Goal: Transaction & Acquisition: Purchase product/service

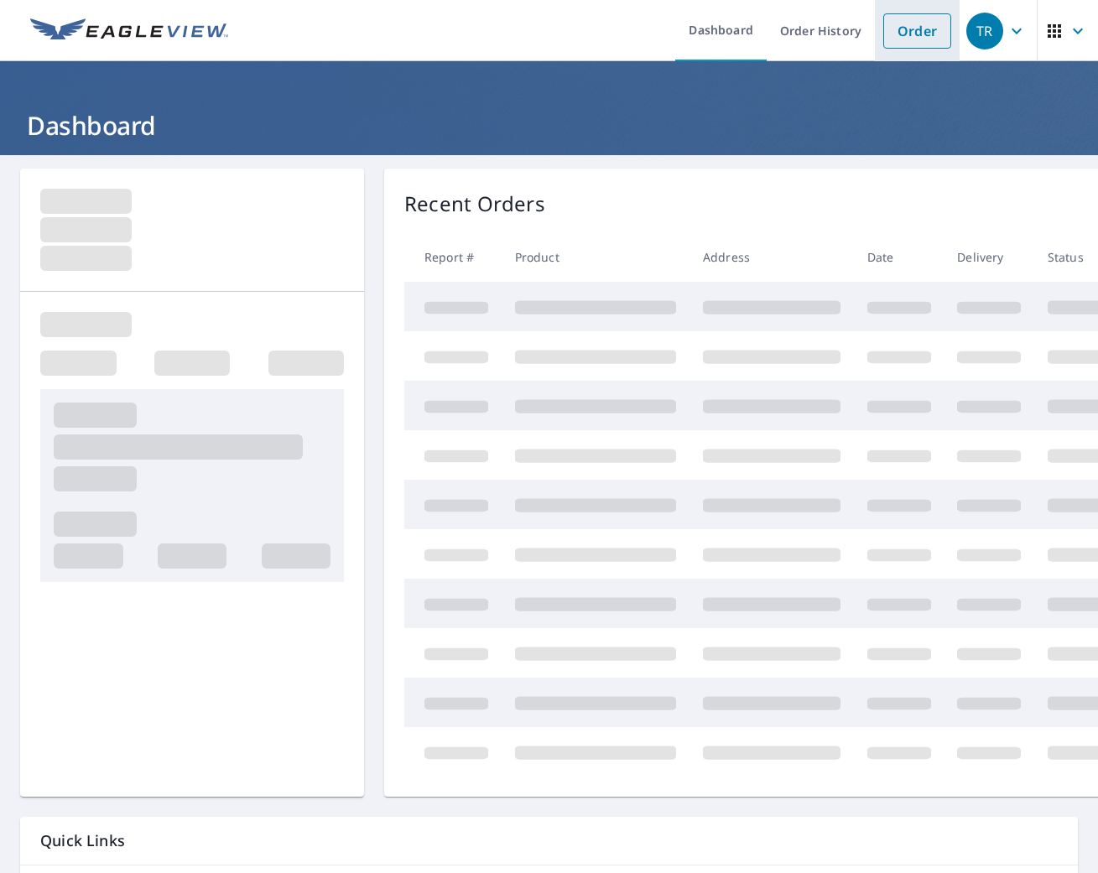
click at [900, 34] on link "Order" at bounding box center [918, 30] width 68 height 35
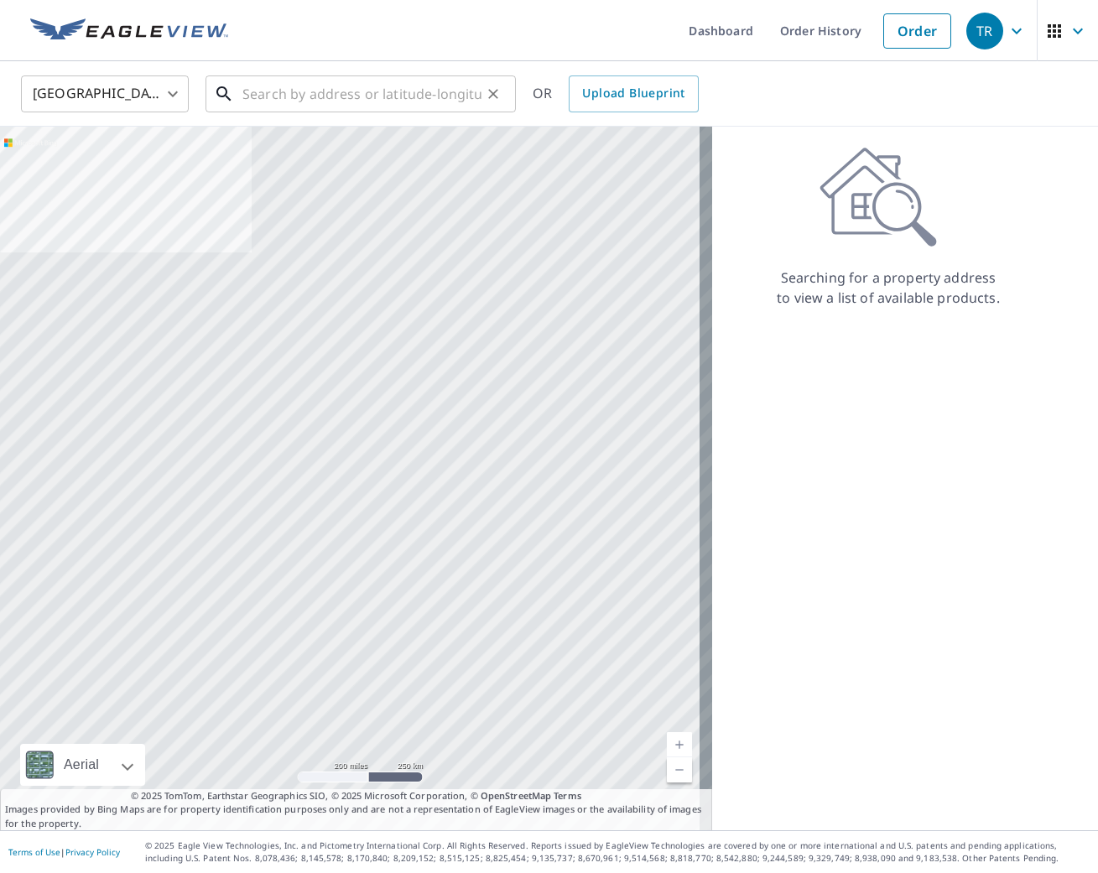
click at [357, 92] on input "text" at bounding box center [361, 93] width 239 height 47
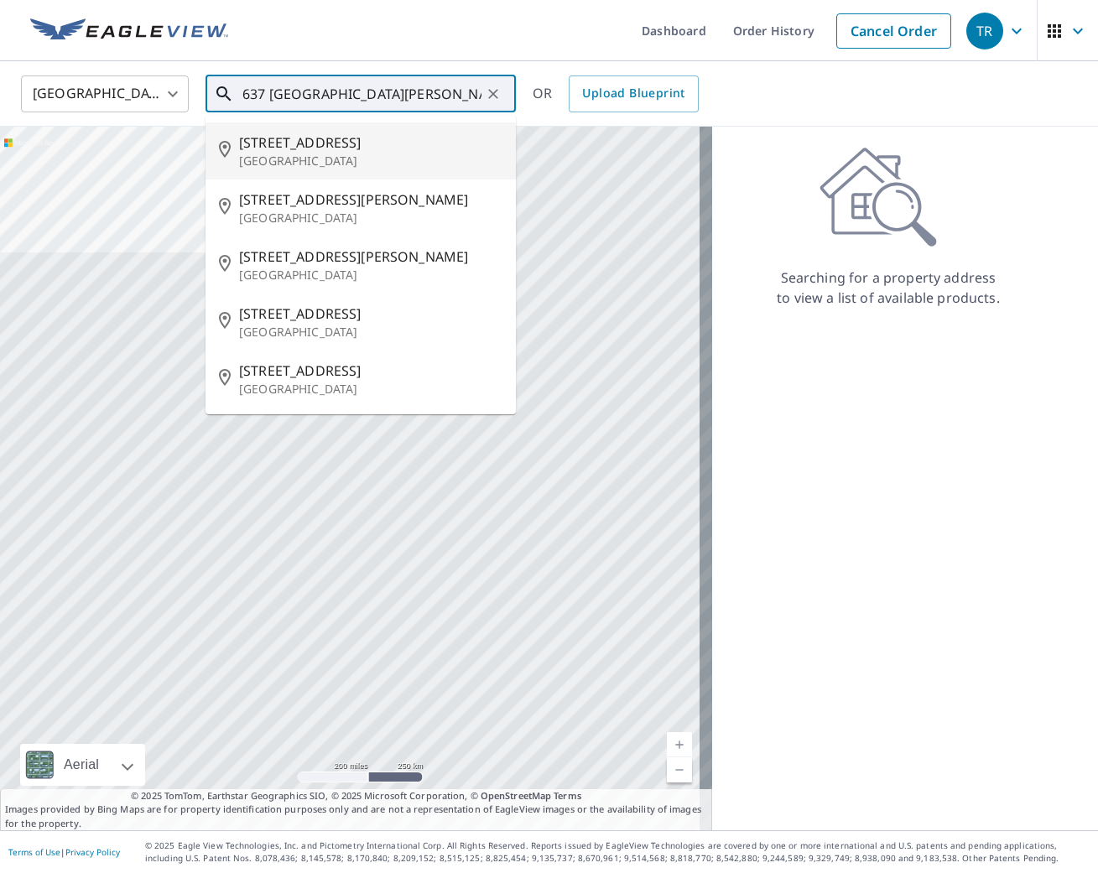
click at [354, 164] on p "[GEOGRAPHIC_DATA]" at bounding box center [370, 161] width 263 height 17
type input "[STREET_ADDRESS]"
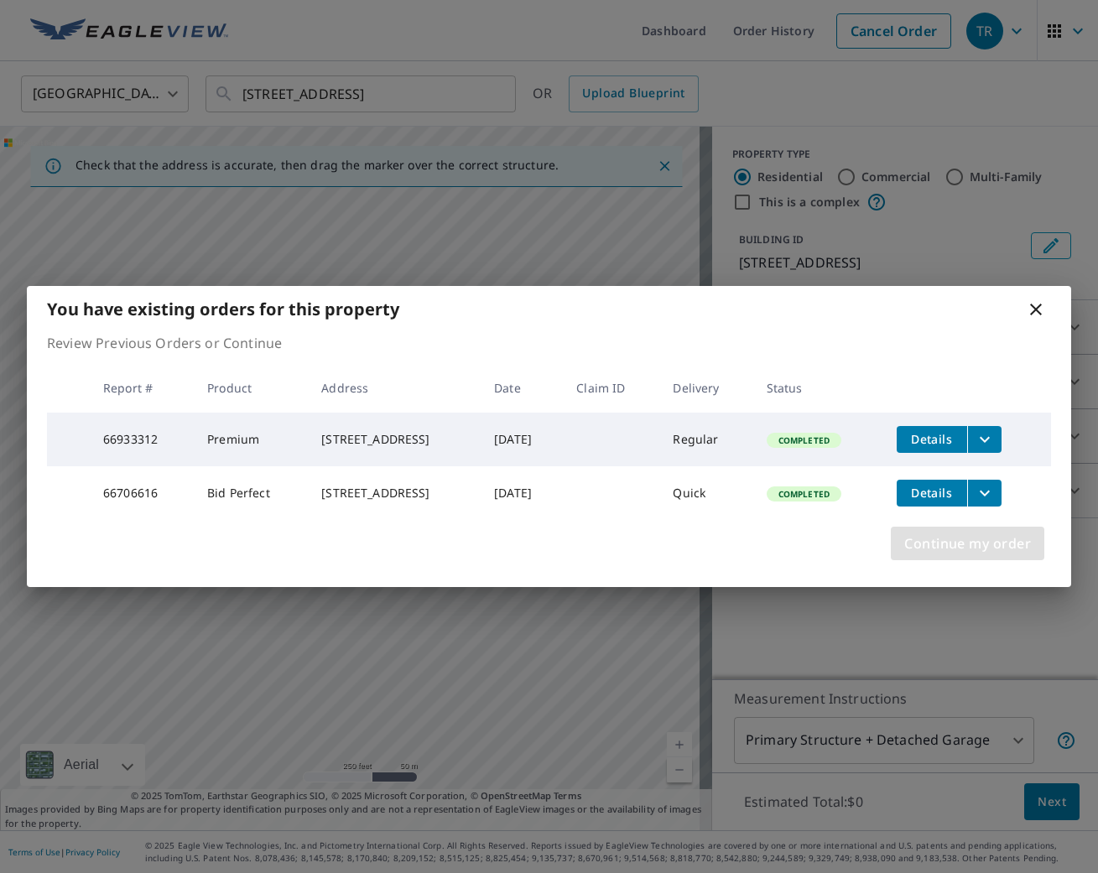
click at [970, 549] on span "Continue my order" at bounding box center [968, 543] width 127 height 23
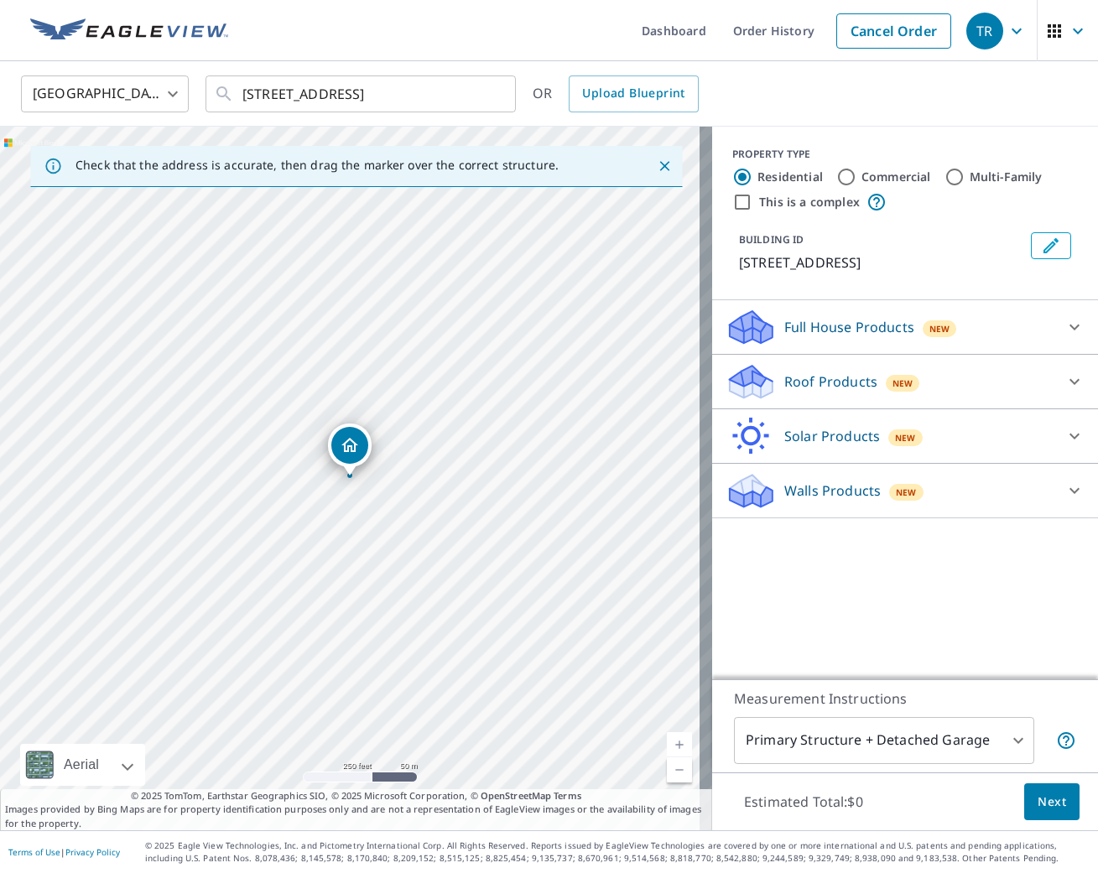
click at [811, 383] on p "Roof Products" at bounding box center [831, 382] width 93 height 20
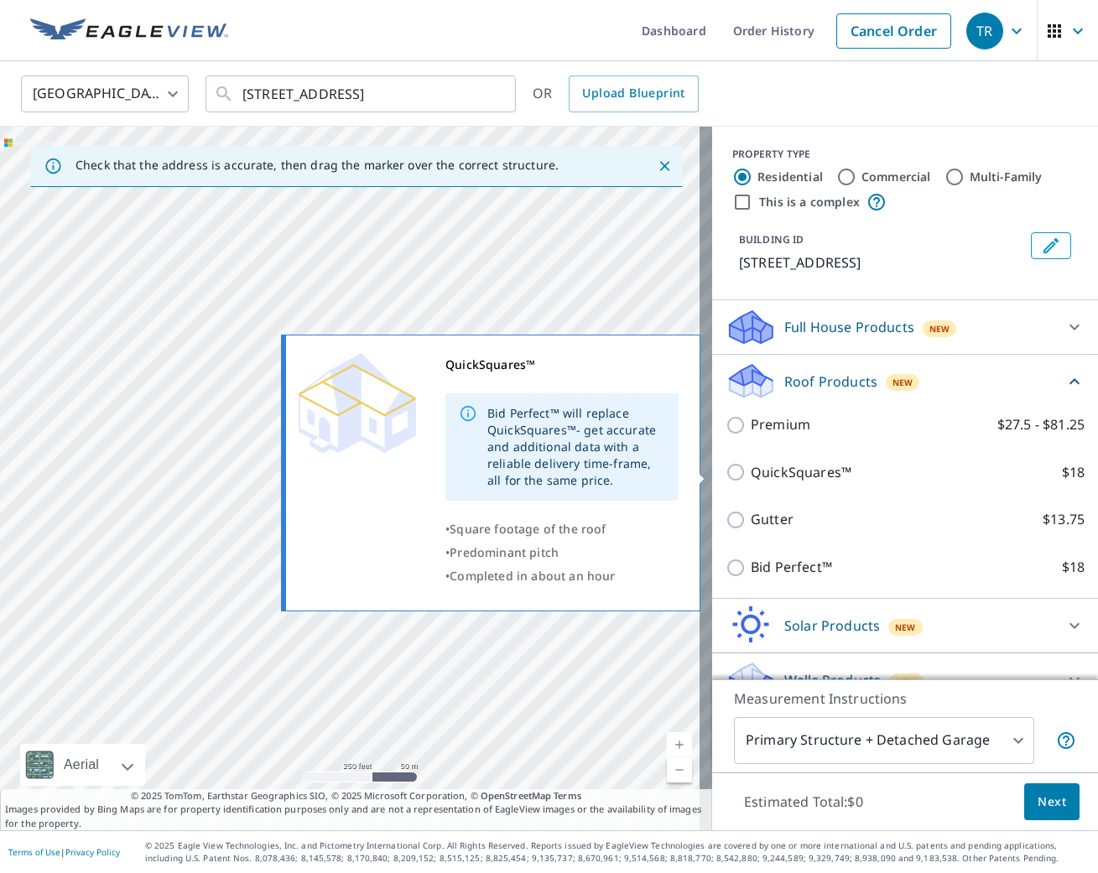
click at [785, 471] on p "QuickSquares™" at bounding box center [801, 472] width 101 height 21
click at [751, 471] on input "QuickSquares™ $18" at bounding box center [738, 472] width 25 height 20
checkbox input "true"
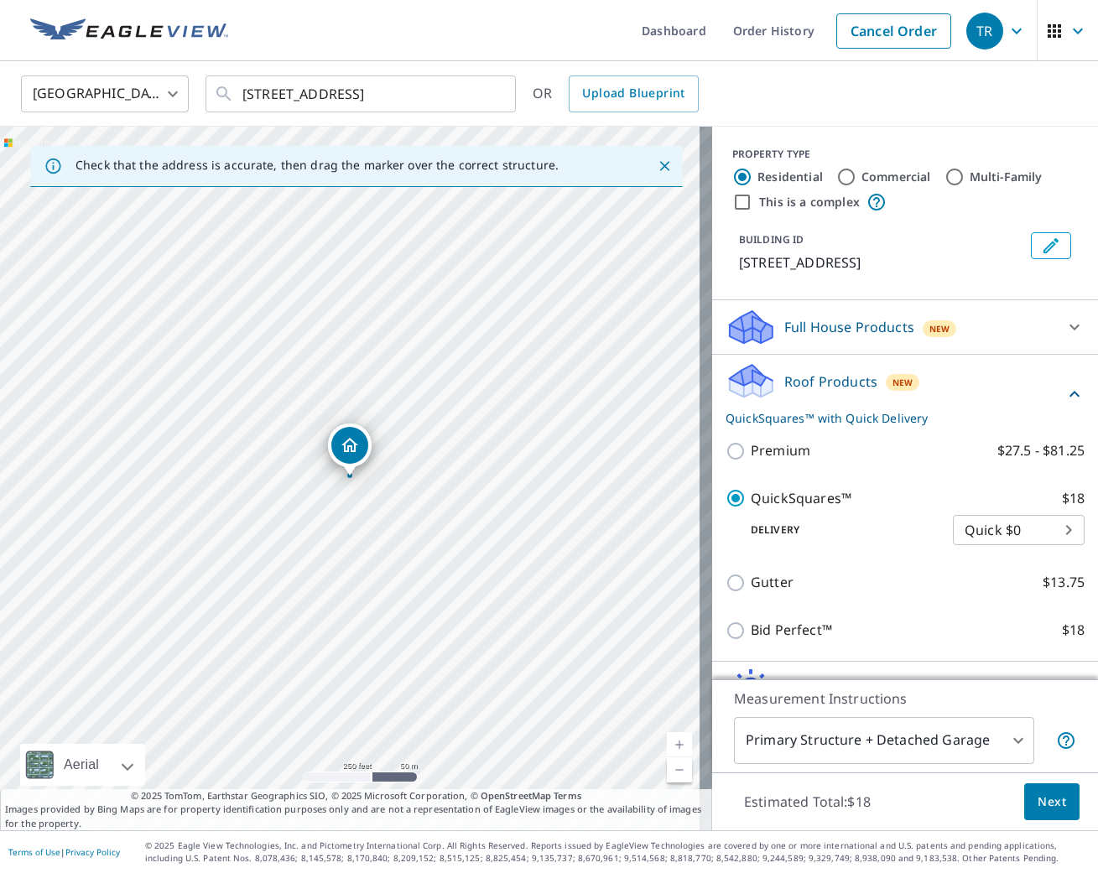
click at [1038, 795] on span "Next" at bounding box center [1052, 802] width 29 height 21
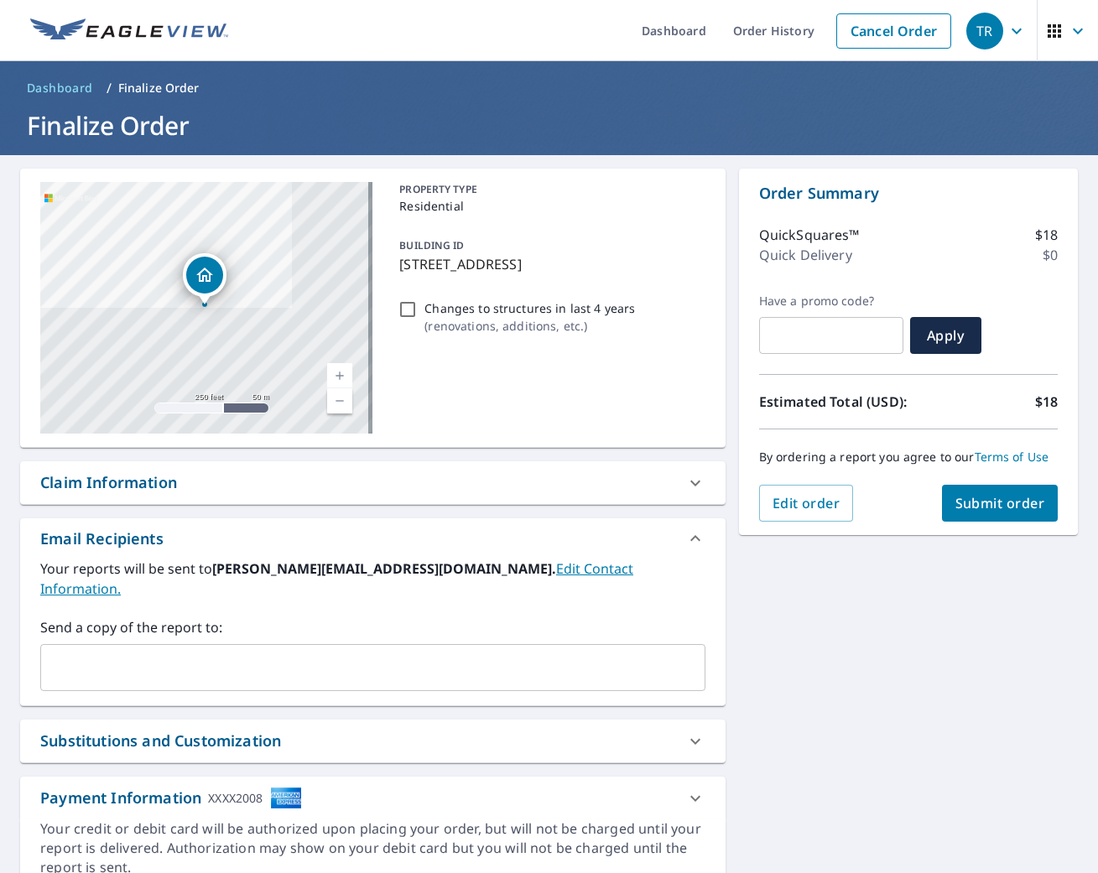
click at [305, 644] on div "​" at bounding box center [372, 667] width 665 height 47
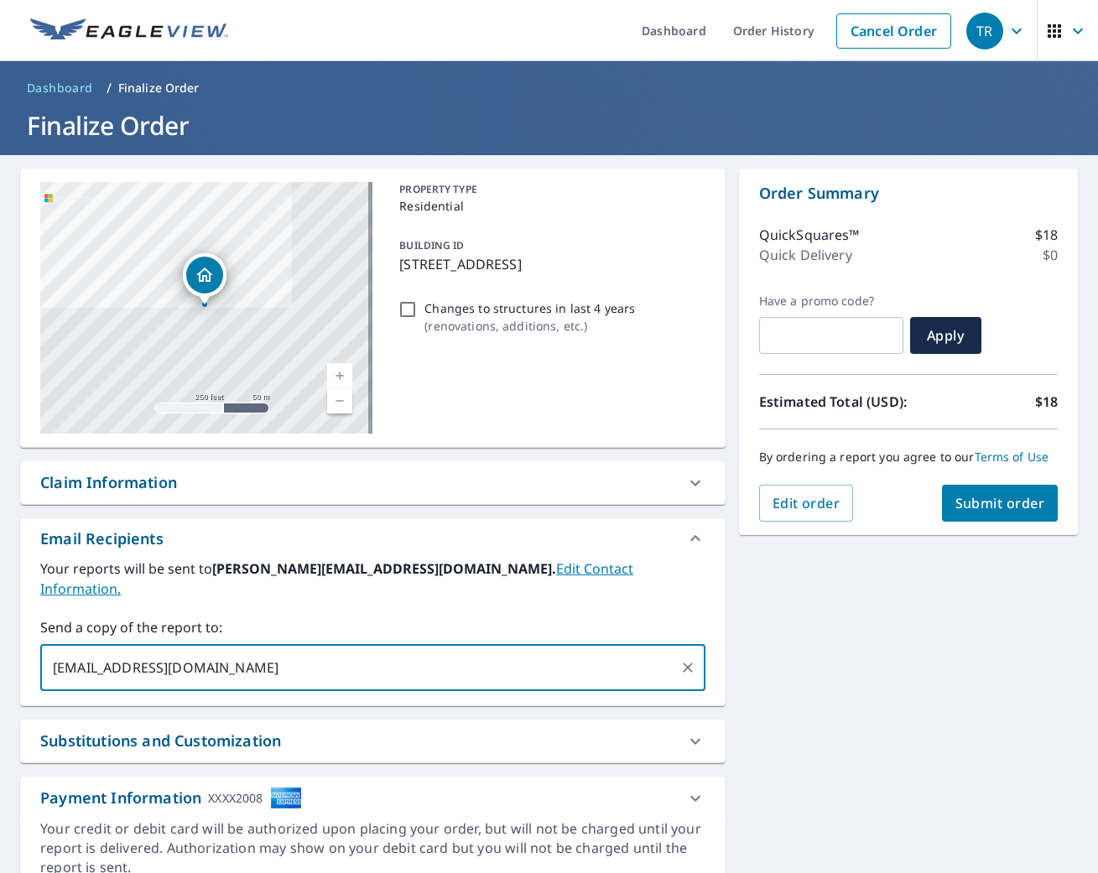
type input "[EMAIL_ADDRESS][DOMAIN_NAME]"
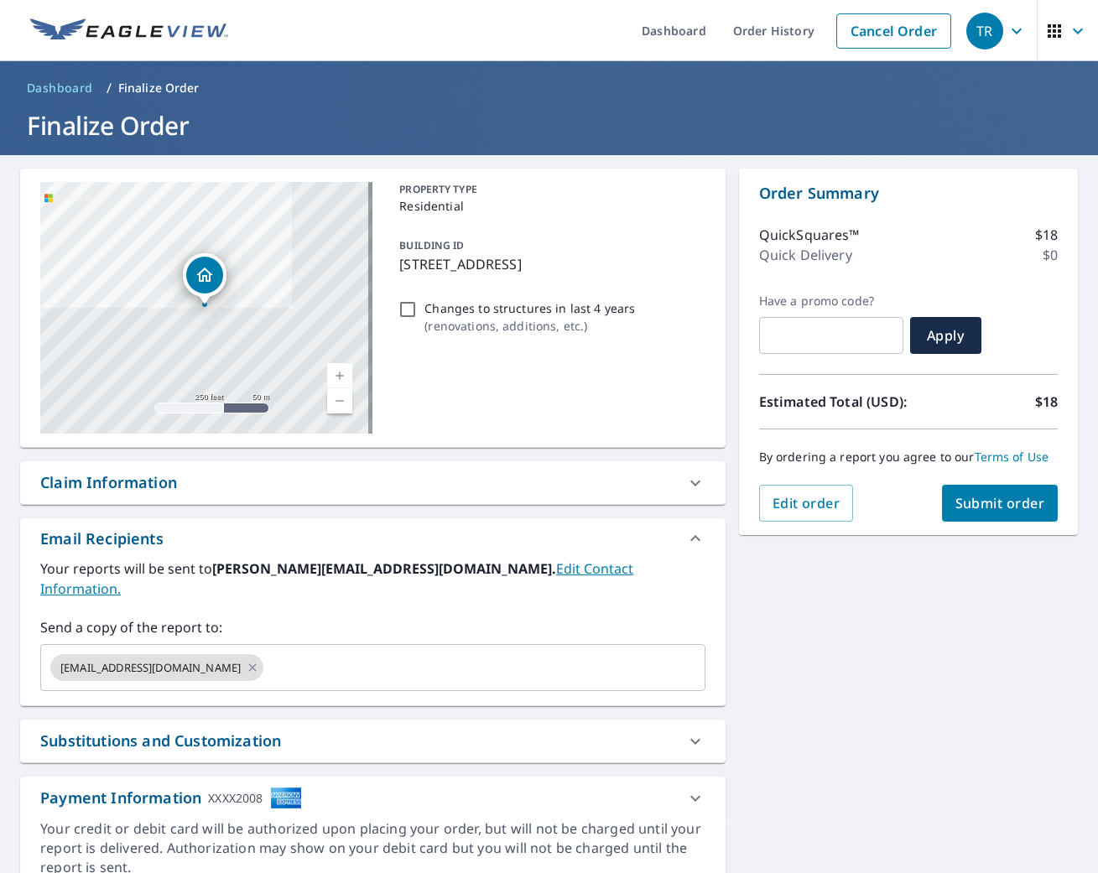
click at [993, 722] on div "**********" at bounding box center [549, 530] width 1098 height 750
click at [956, 500] on span "Submit order" at bounding box center [1001, 503] width 90 height 18
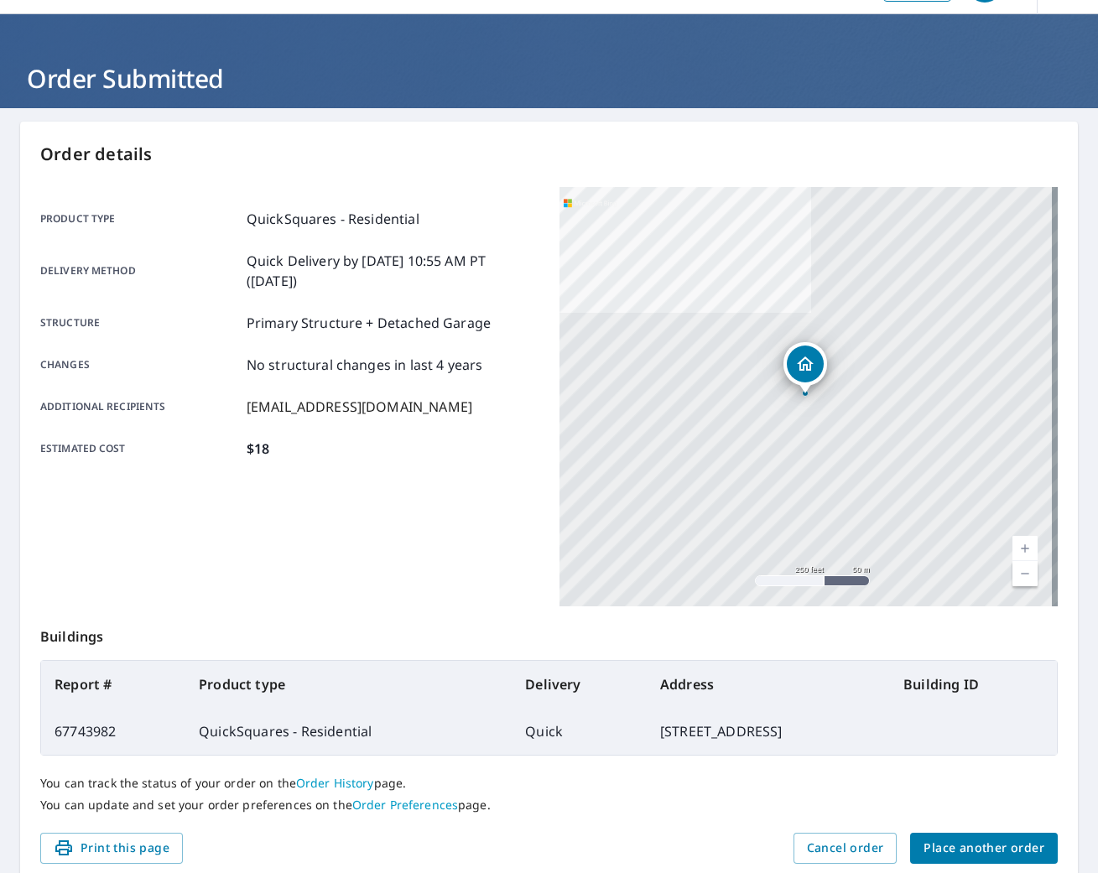
scroll to position [65, 0]
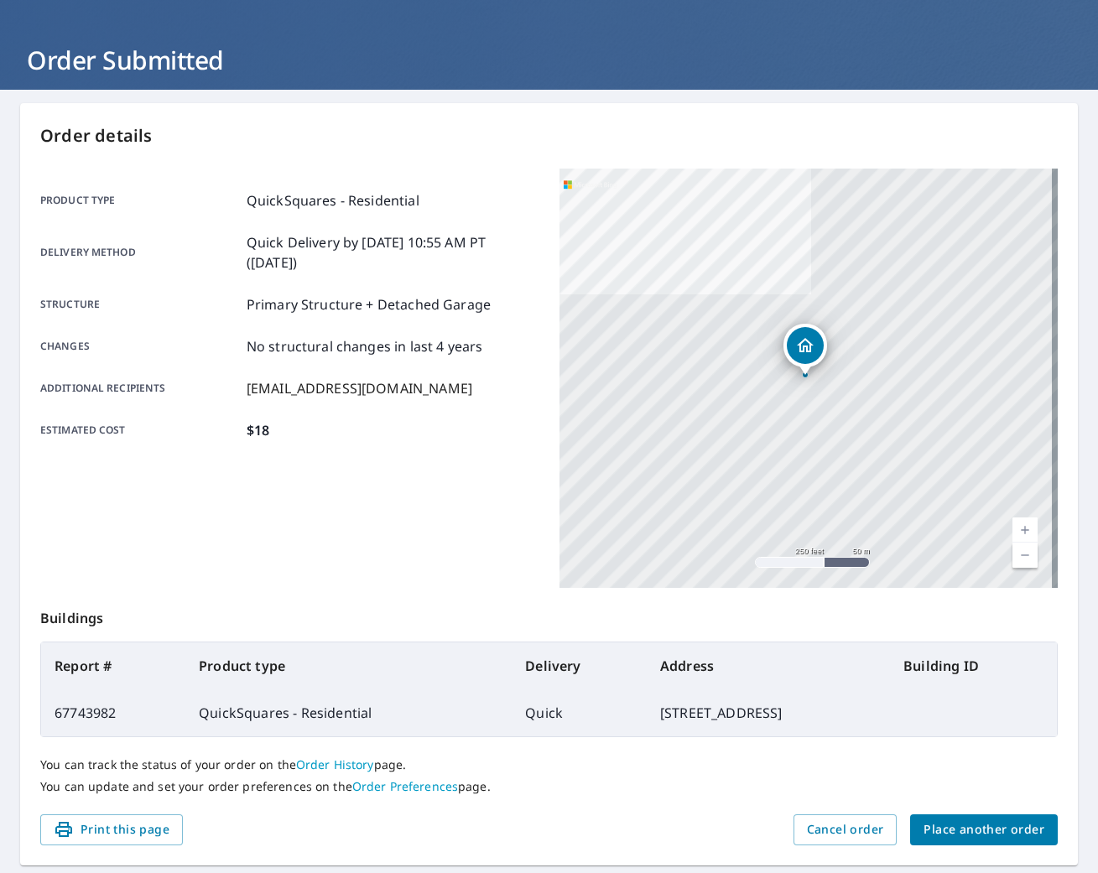
click at [683, 718] on td "[STREET_ADDRESS]" at bounding box center [768, 713] width 243 height 47
copy td "[STREET_ADDRESS]"
